Goal: Transaction & Acquisition: Purchase product/service

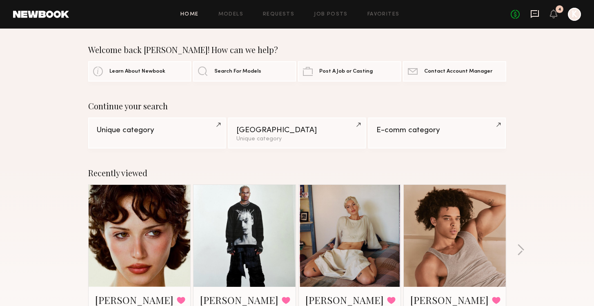
click at [536, 10] on icon at bounding box center [535, 14] width 8 height 8
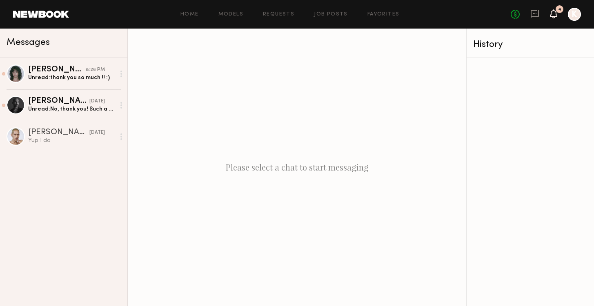
click at [551, 13] on icon at bounding box center [553, 14] width 7 height 6
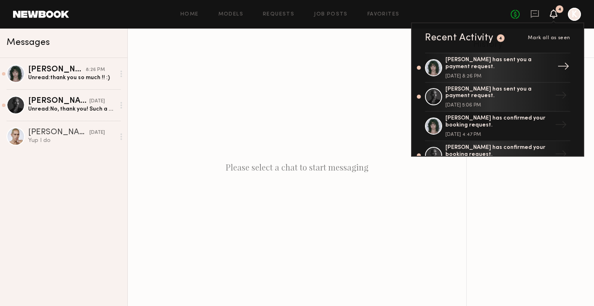
click at [527, 65] on div "[PERSON_NAME] has sent you a payment request." at bounding box center [498, 64] width 106 height 14
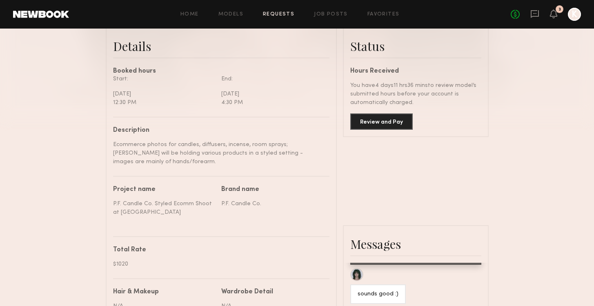
scroll to position [209, 0]
click at [400, 118] on button "Review and Pay" at bounding box center [381, 121] width 62 height 16
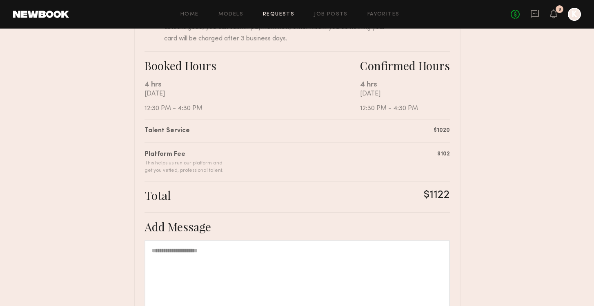
scroll to position [216, 0]
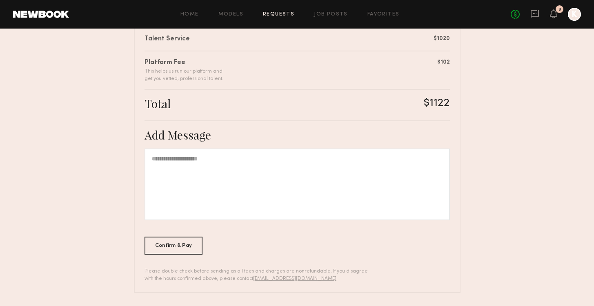
click at [198, 171] on div at bounding box center [296, 185] width 305 height 72
click at [182, 245] on div "Confirm & Pay" at bounding box center [173, 245] width 58 height 18
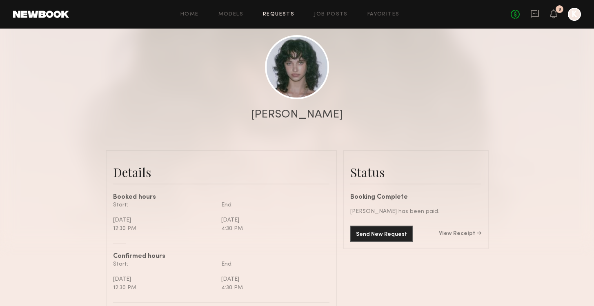
scroll to position [82, 0]
